Goal: Check status

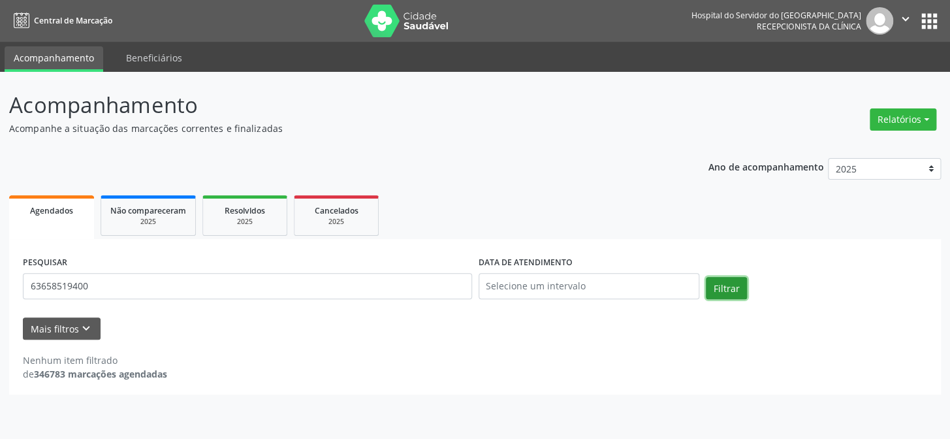
click at [722, 290] on button "Filtrar" at bounding box center [726, 288] width 41 height 22
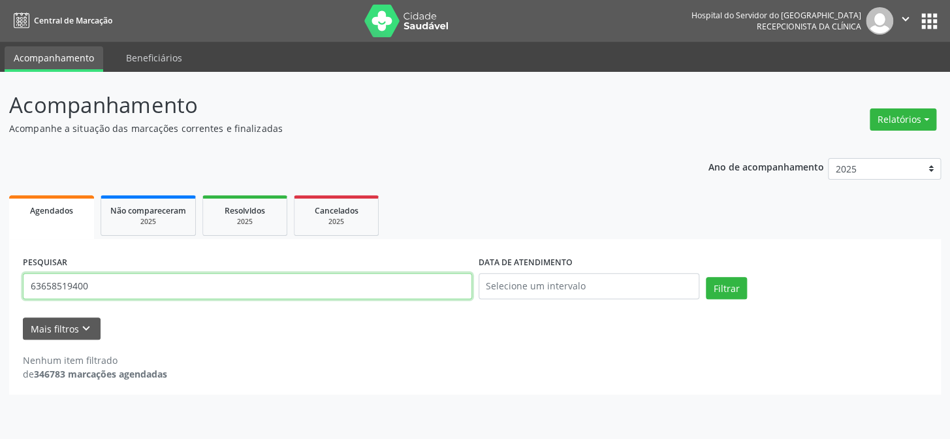
drag, startPoint x: 168, startPoint y: 291, endPoint x: 170, endPoint y: 284, distance: 6.8
click at [168, 288] on input "63658519400" at bounding box center [247, 286] width 449 height 26
type input "6"
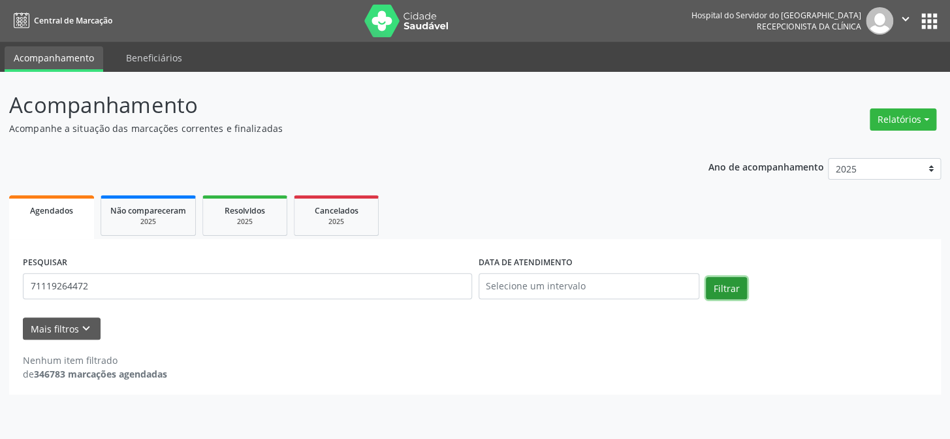
click at [719, 290] on button "Filtrar" at bounding box center [726, 288] width 41 height 22
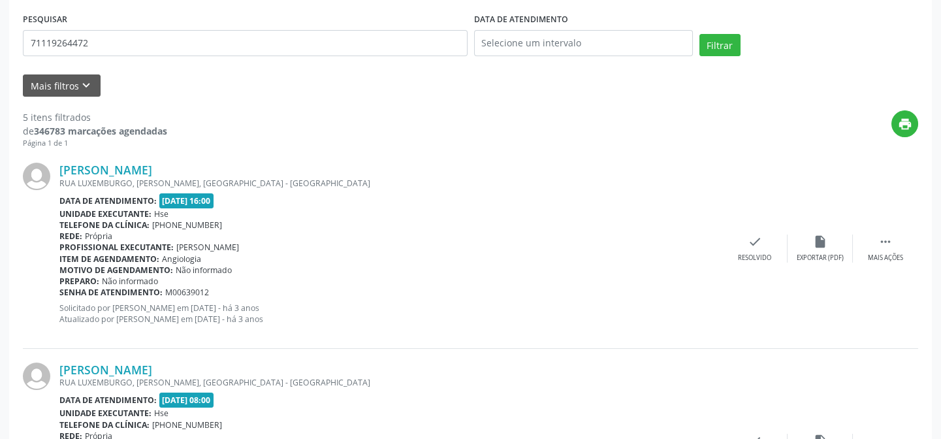
scroll to position [140, 0]
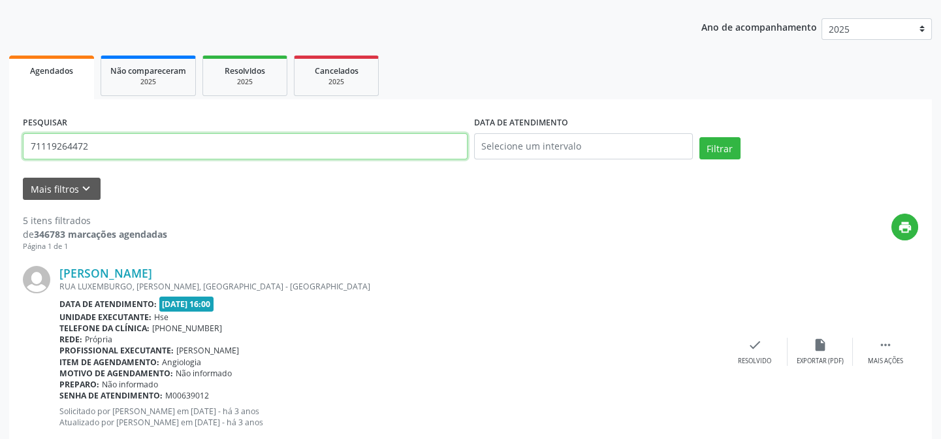
click at [229, 150] on input "71119264472" at bounding box center [245, 146] width 445 height 26
type input "7"
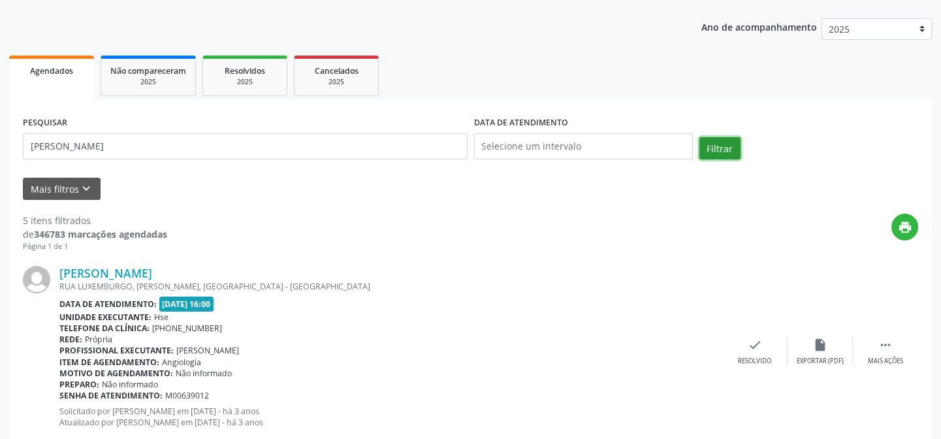
click at [707, 143] on button "Filtrar" at bounding box center [720, 148] width 41 height 22
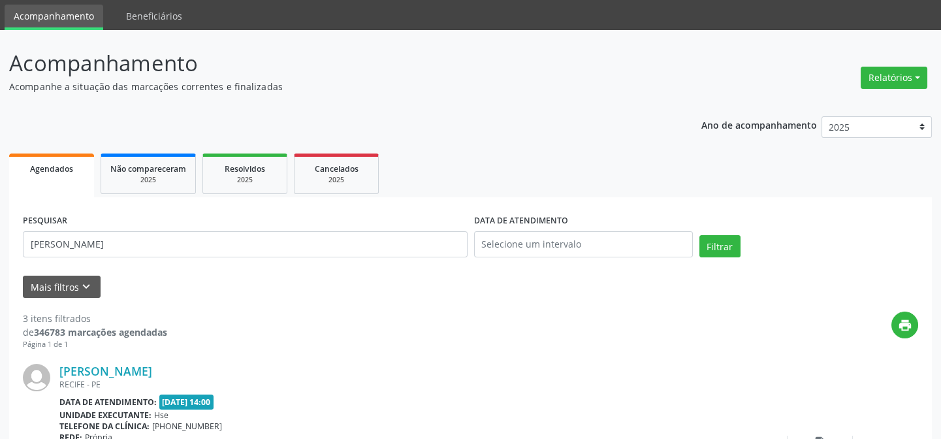
scroll to position [0, 0]
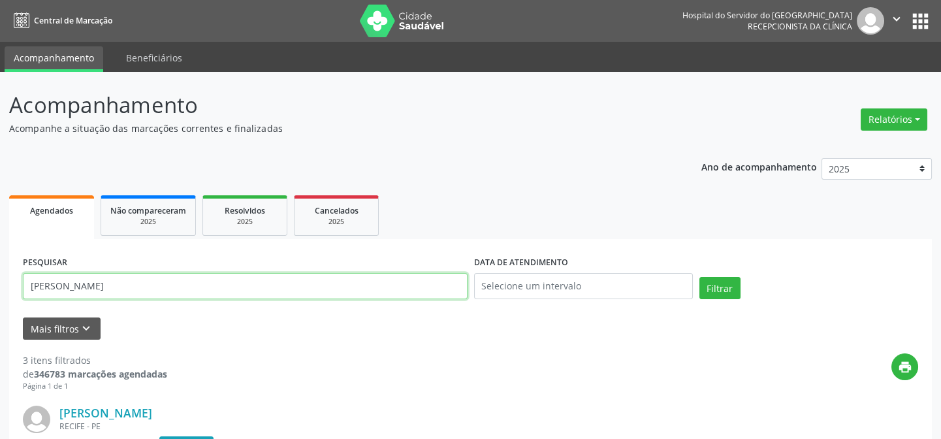
click at [120, 291] on input "[PERSON_NAME]" at bounding box center [245, 286] width 445 height 26
type input "r"
click at [700, 277] on button "Filtrar" at bounding box center [720, 288] width 41 height 22
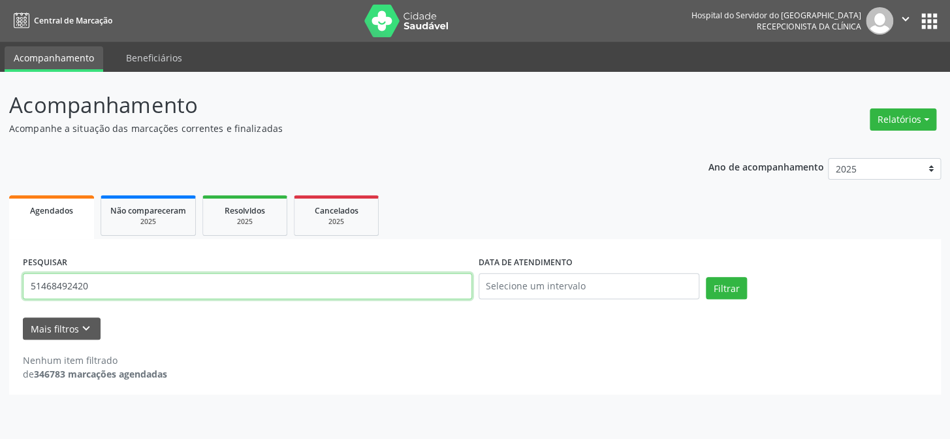
click at [126, 289] on input "51468492420" at bounding box center [247, 286] width 449 height 26
type input "5"
click at [706, 277] on button "Filtrar" at bounding box center [726, 288] width 41 height 22
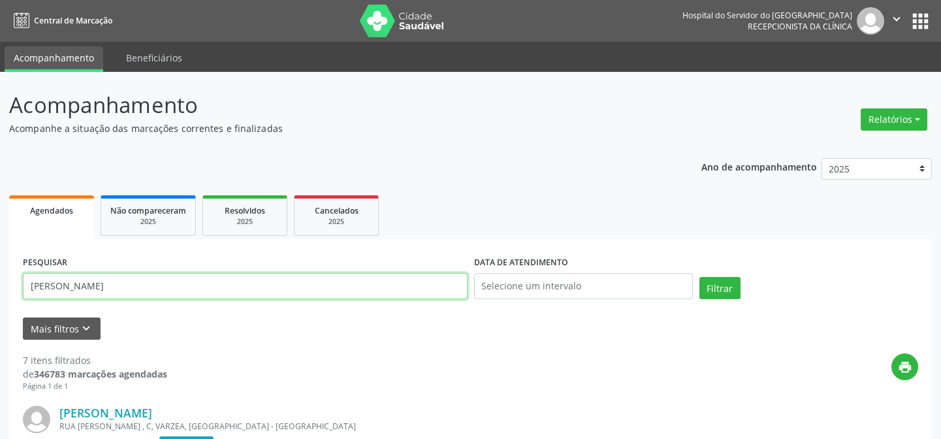
click at [110, 283] on input "[PERSON_NAME]" at bounding box center [245, 286] width 445 height 26
type input "i"
